Goal: Task Accomplishment & Management: Manage account settings

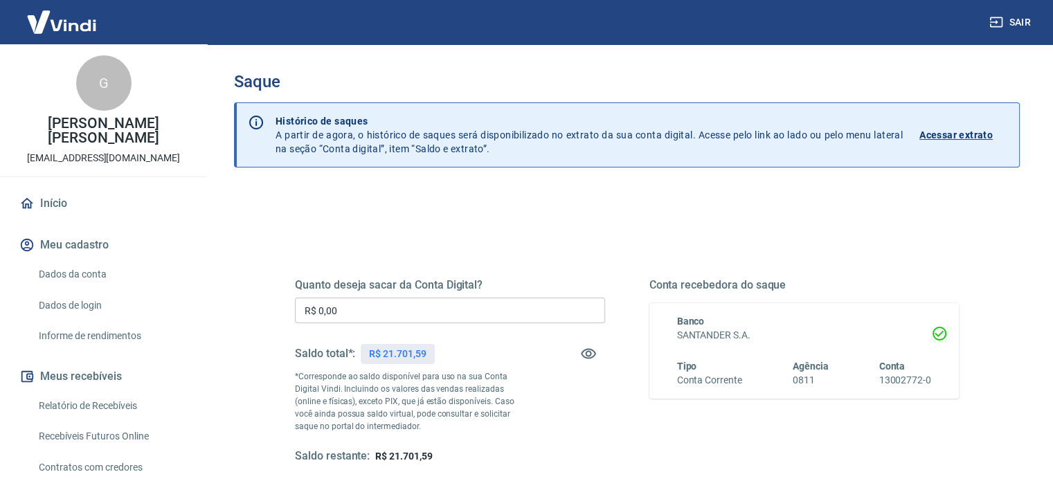
click at [377, 310] on input "R$ 0,00" at bounding box center [450, 311] width 310 height 26
click at [320, 308] on input "R$ 0,00" at bounding box center [450, 311] width 310 height 26
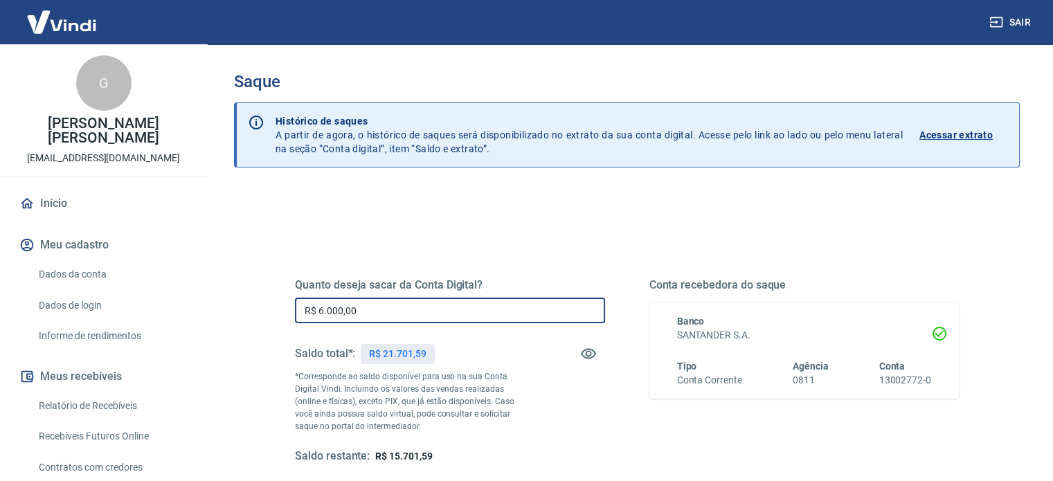
type input "R$ 6.000,00"
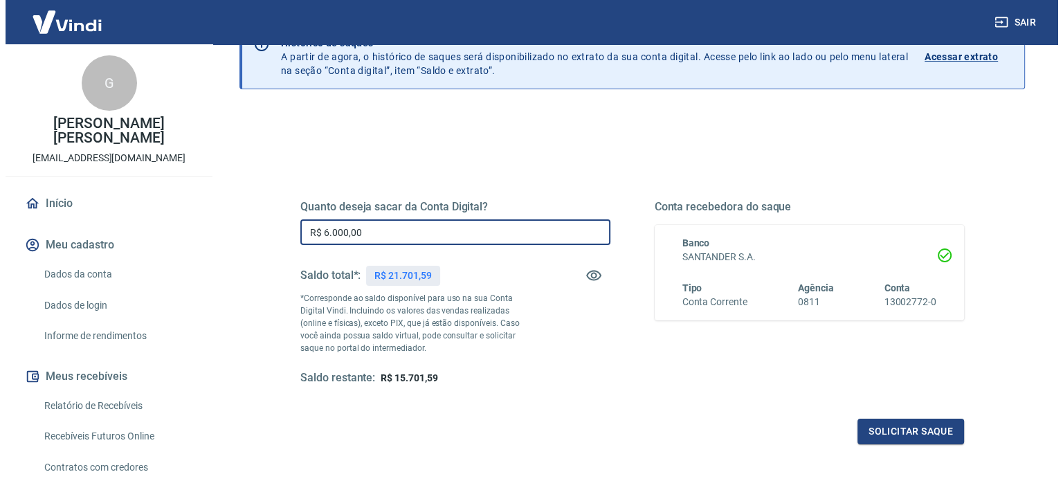
scroll to position [138, 0]
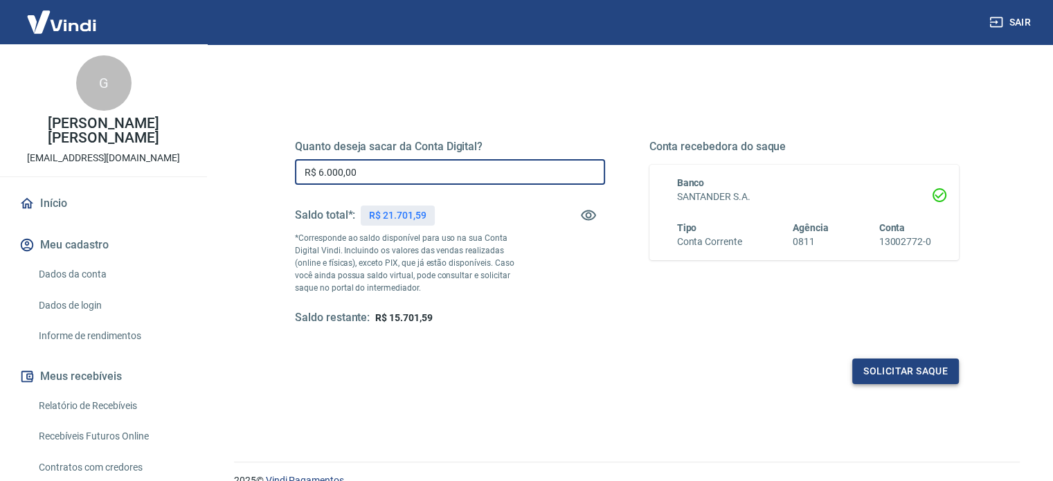
click at [875, 379] on button "Solicitar saque" at bounding box center [905, 372] width 107 height 26
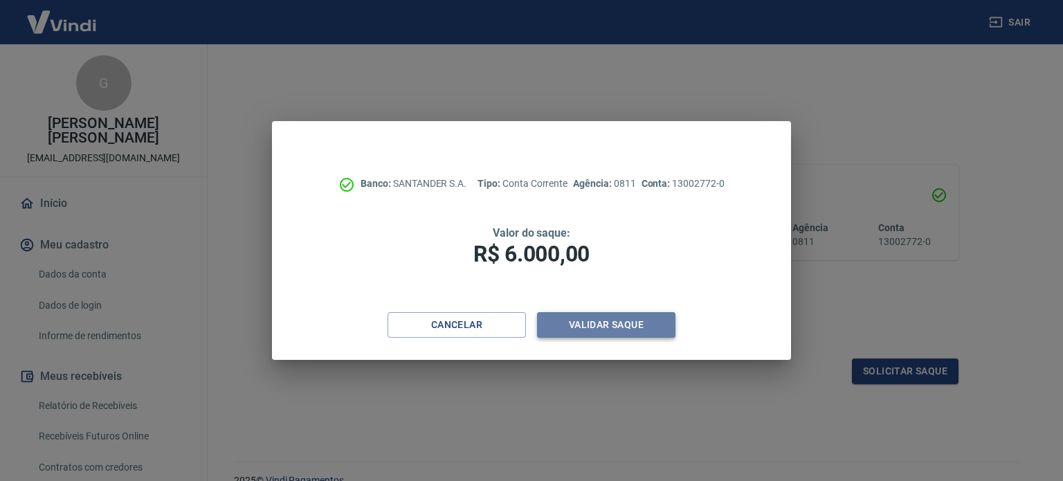
click at [649, 320] on button "Validar saque" at bounding box center [606, 325] width 138 height 26
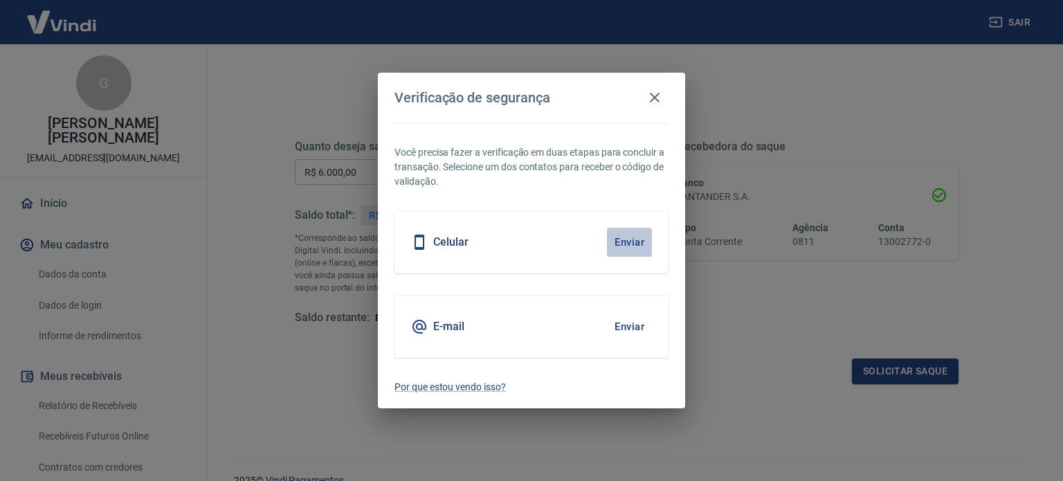
click at [631, 242] on button "Enviar" at bounding box center [629, 242] width 45 height 29
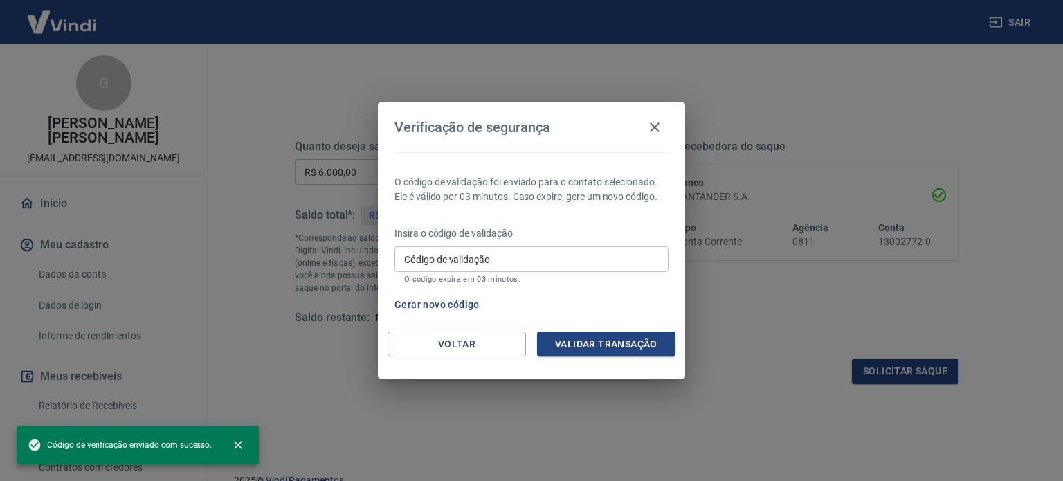
click at [491, 260] on input "Código de validação" at bounding box center [532, 259] width 274 height 26
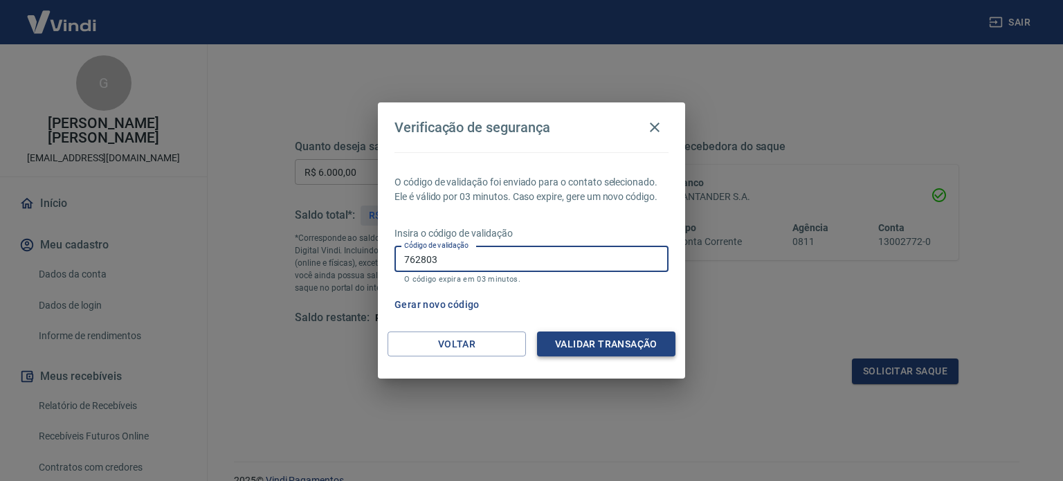
type input "762803"
click at [590, 339] on button "Validar transação" at bounding box center [606, 345] width 138 height 26
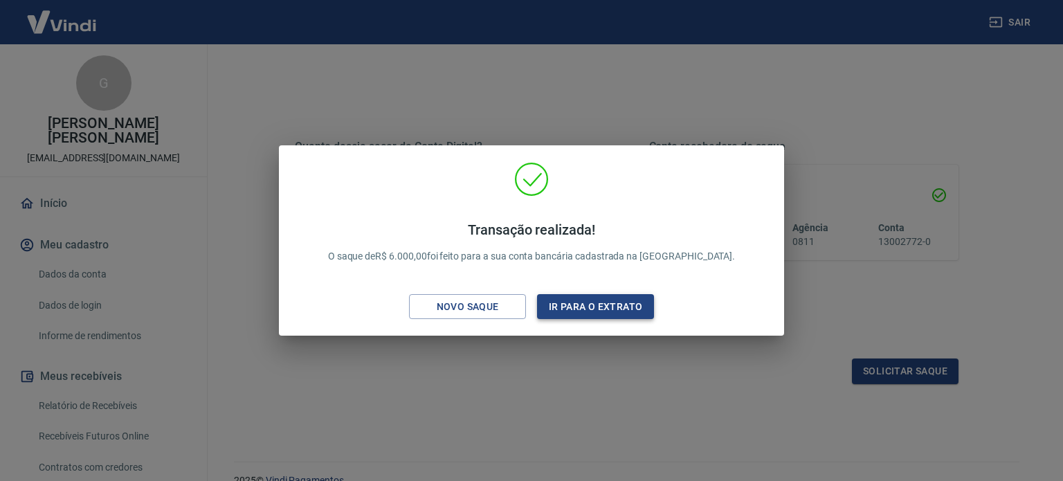
click at [623, 306] on button "Ir para o extrato" at bounding box center [595, 307] width 117 height 26
